Goal: Information Seeking & Learning: Understand process/instructions

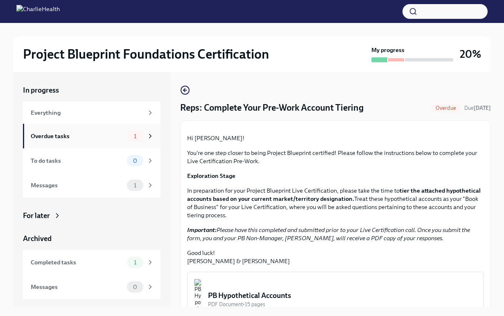
click at [137, 139] on span "1" at bounding box center [135, 136] width 12 height 6
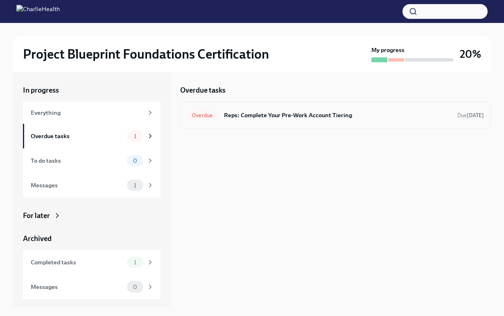
click at [265, 118] on h6 "Reps: Complete Your Pre-Work Account Tiering" at bounding box center [337, 114] width 227 height 9
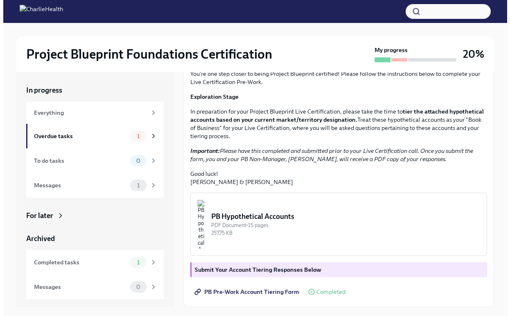
scroll to position [149, 0]
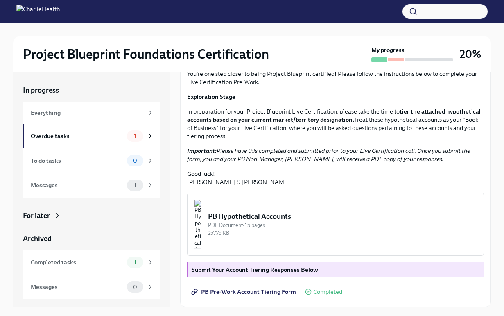
click at [326, 215] on div "PB Hypothetical Accounts" at bounding box center [342, 216] width 269 height 10
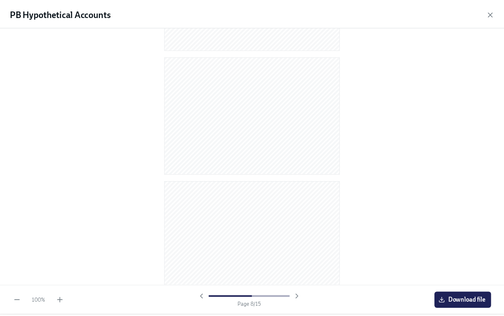
scroll to position [1624, 0]
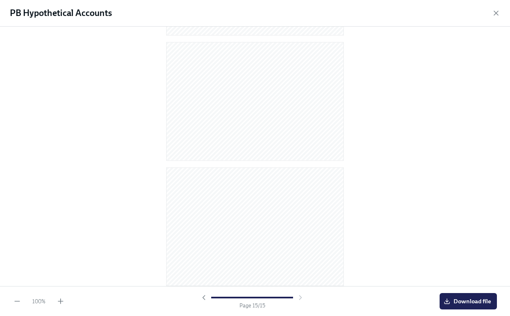
click at [495, 11] on icon "button" at bounding box center [496, 13] width 8 height 8
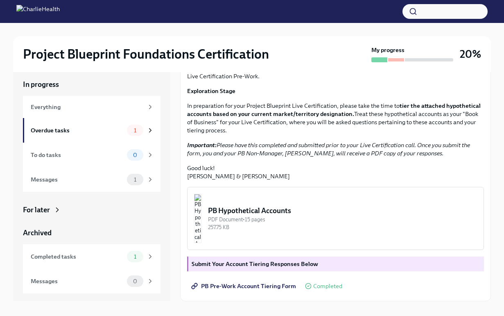
scroll to position [14, 0]
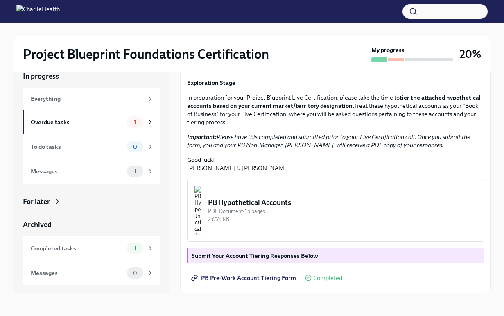
click at [259, 256] on strong "Submit Your Account Tiering Responses Below" at bounding box center [255, 255] width 126 height 7
click at [249, 278] on span "PB Pre-Work Account Tiering Form" at bounding box center [244, 277] width 103 height 8
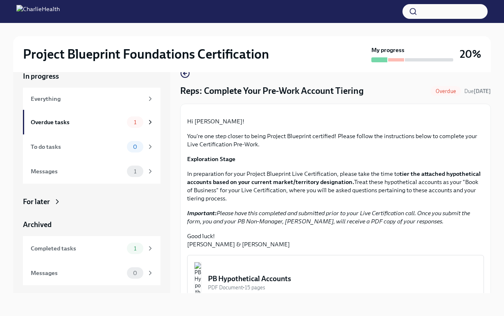
scroll to position [0, 0]
